Goal: Task Accomplishment & Management: Manage account settings

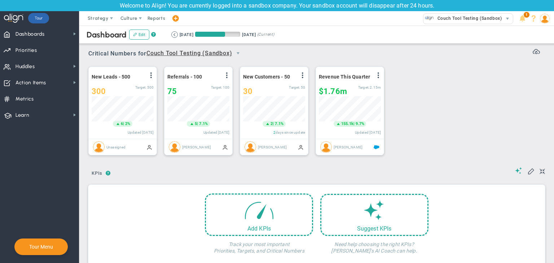
scroll to position [25, 62]
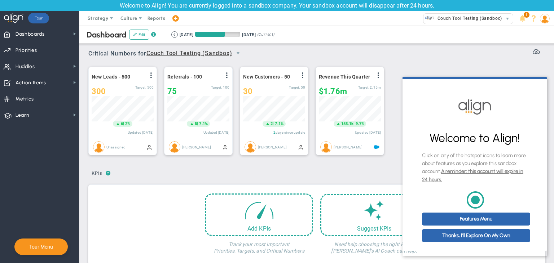
click at [353, 167] on div "? ? KPIs KPIs KPIs" at bounding box center [316, 171] width 456 height 18
click at [470, 242] on link "Thanks, I'll Explore On My Own" at bounding box center [476, 235] width 108 height 13
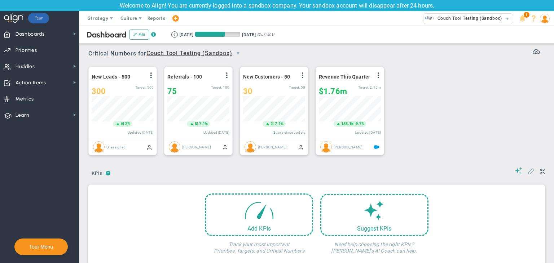
scroll to position [0, 0]
click at [527, 172] on span at bounding box center [530, 170] width 7 height 7
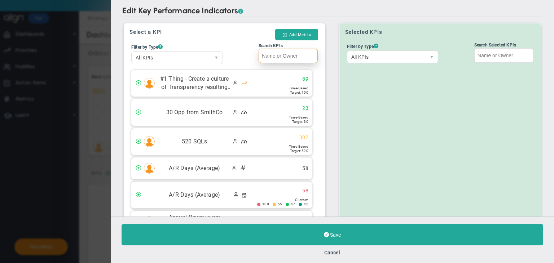
click at [293, 54] on input "Search KPIs" at bounding box center [287, 56] width 59 height 14
paste input "[PERSON_NAME][EMAIL_ADDRESS][DOMAIN_NAME]"
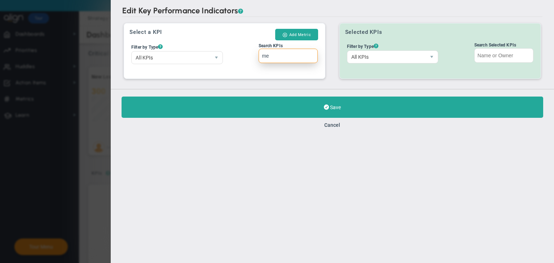
type input "m"
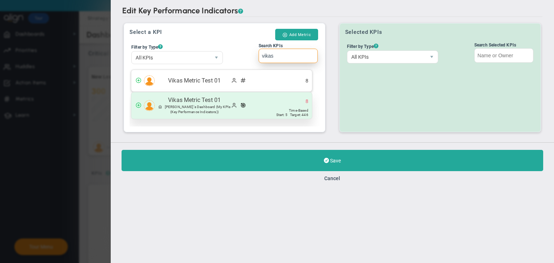
click at [209, 110] on span "(My KPIs (Key Performance Indicators))" at bounding box center [201, 109] width 60 height 9
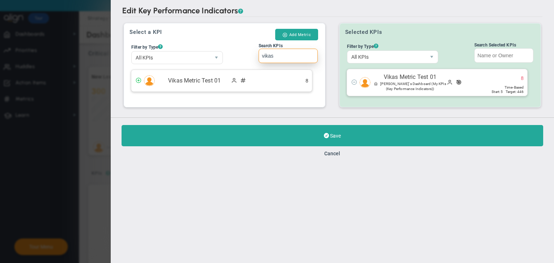
type input "vikas"
click at [342, 146] on div "Save Cancel" at bounding box center [332, 141] width 443 height 47
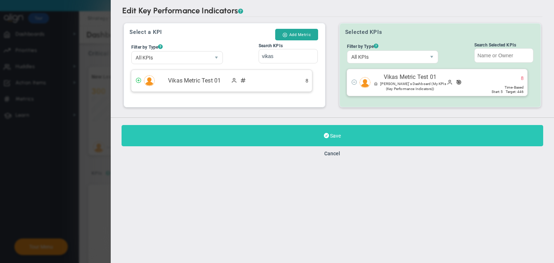
click at [343, 140] on button "Save" at bounding box center [331, 135] width 421 height 21
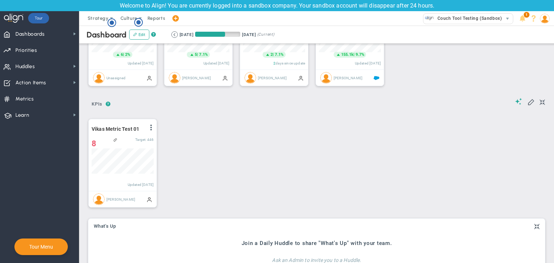
scroll to position [72, 0]
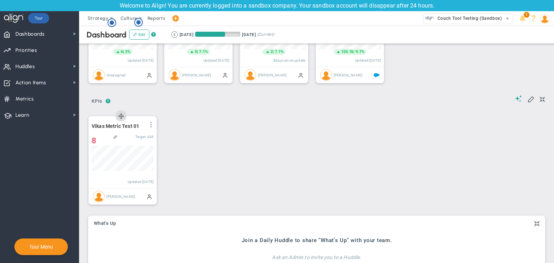
click at [150, 123] on span at bounding box center [151, 125] width 6 height 6
click at [271, 136] on div "Period Vikas Metric Test 01 View Historical Graph Edit Make "No Change" Update …" at bounding box center [313, 159] width 465 height 103
click at [541, 19] on img at bounding box center [545, 19] width 10 height 10
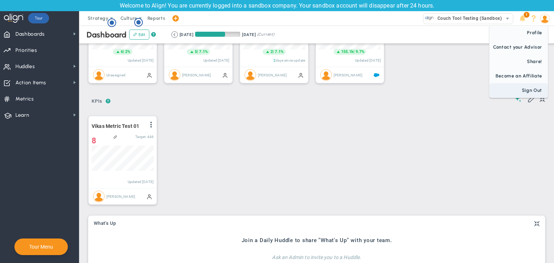
click at [531, 88] on span "Sign Out" at bounding box center [518, 90] width 58 height 14
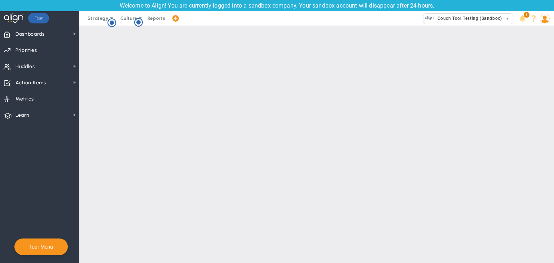
scroll to position [0, 0]
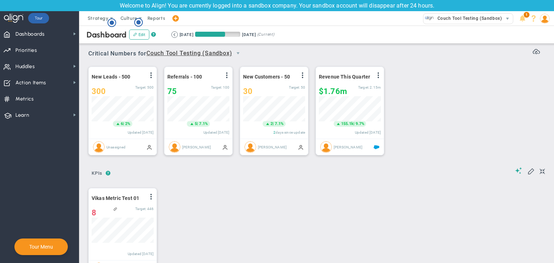
click at [544, 21] on img at bounding box center [545, 19] width 10 height 10
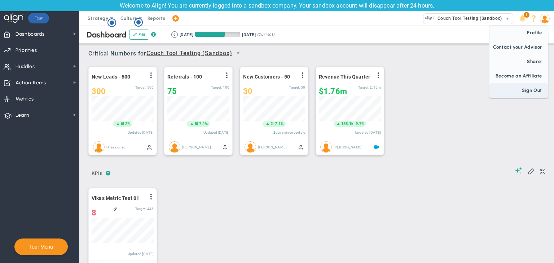
click at [529, 90] on span "Sign Out" at bounding box center [518, 90] width 58 height 14
